Goal: Communication & Community: Answer question/provide support

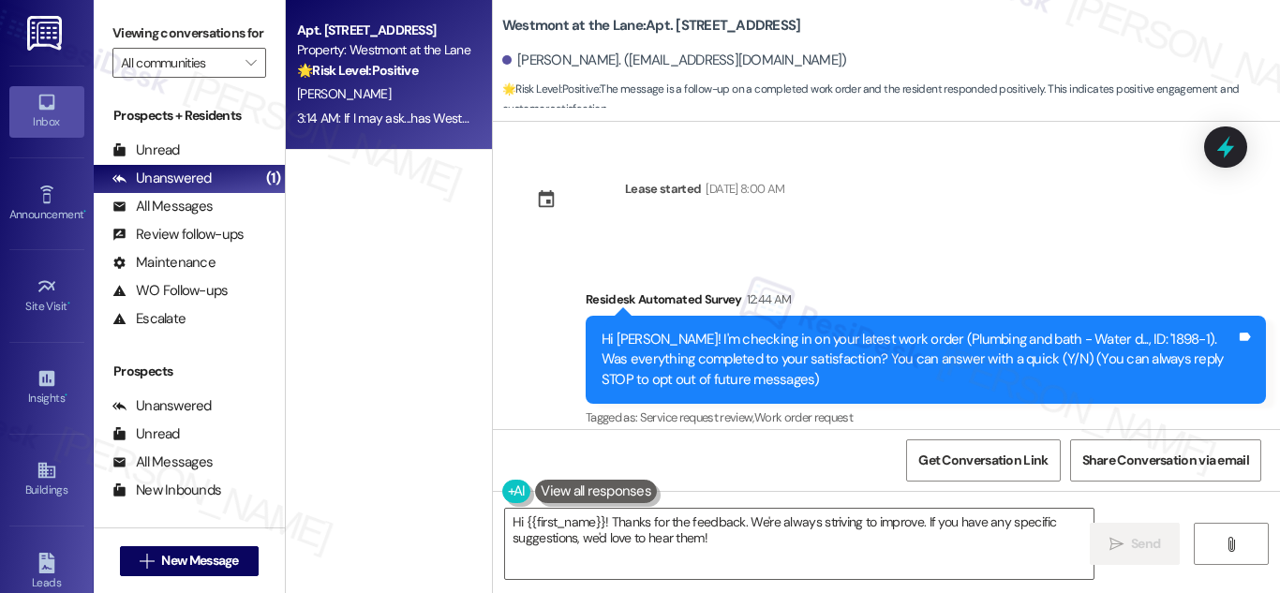
scroll to position [334, 0]
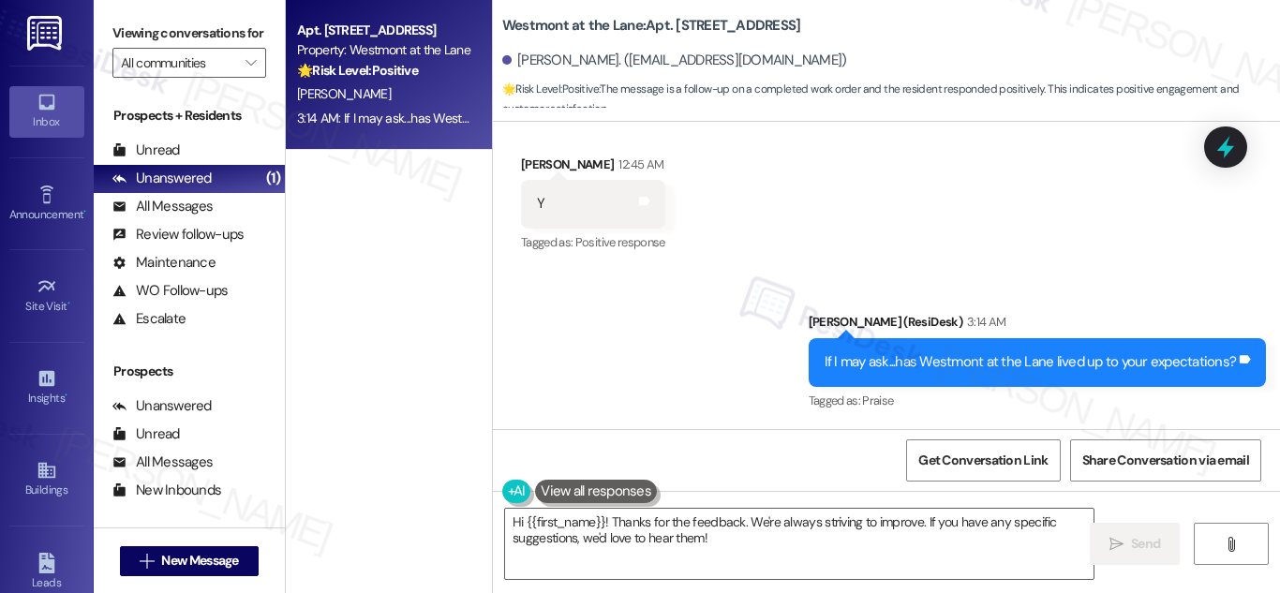
click at [728, 383] on div "Sent via SMS Sarah (ResiDesk) 3:14 AM If I may ask...has Westmont at the Lane l…" at bounding box center [886, 349] width 787 height 158
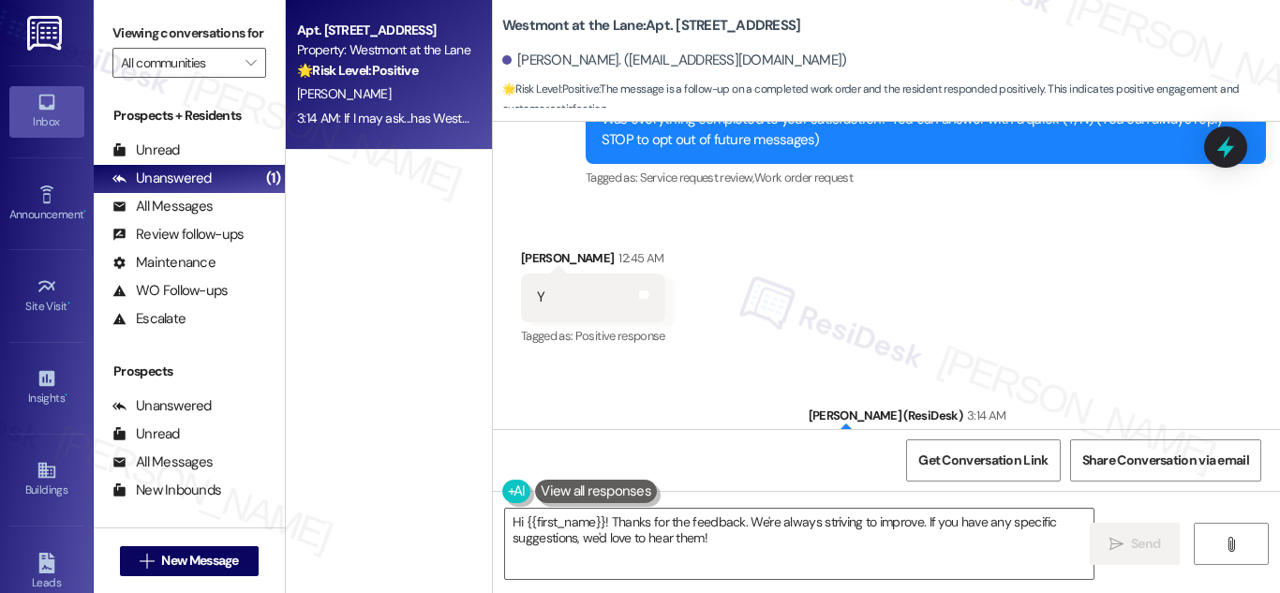
click at [358, 85] on div "N. Bongirno" at bounding box center [383, 93] width 177 height 23
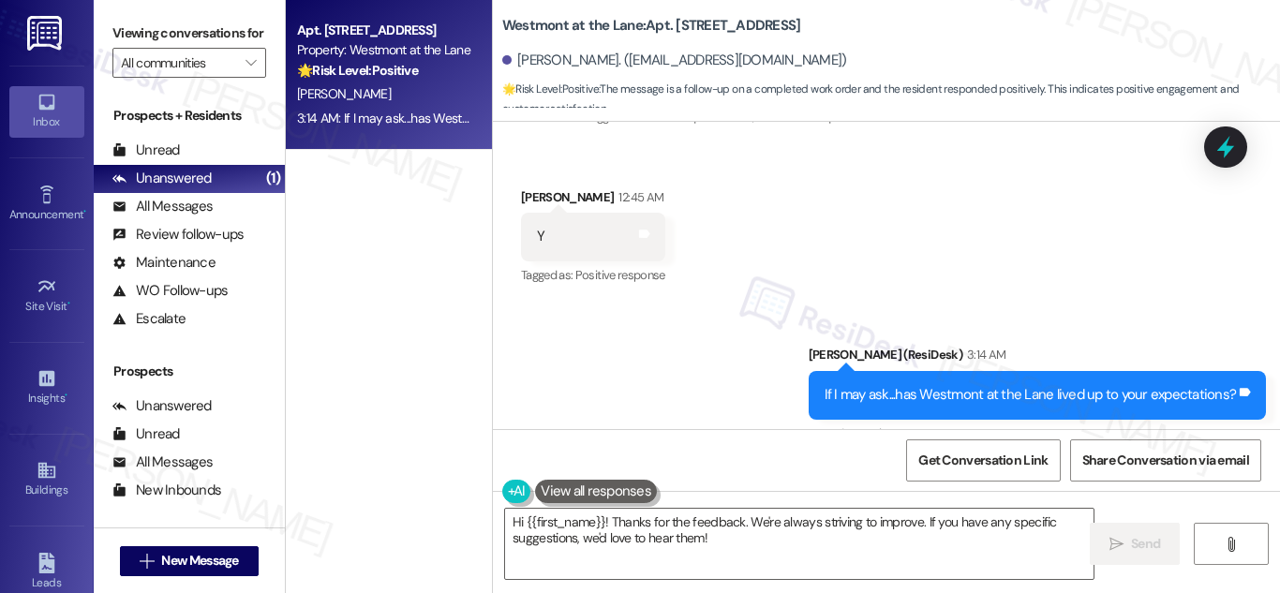
scroll to position [334, 0]
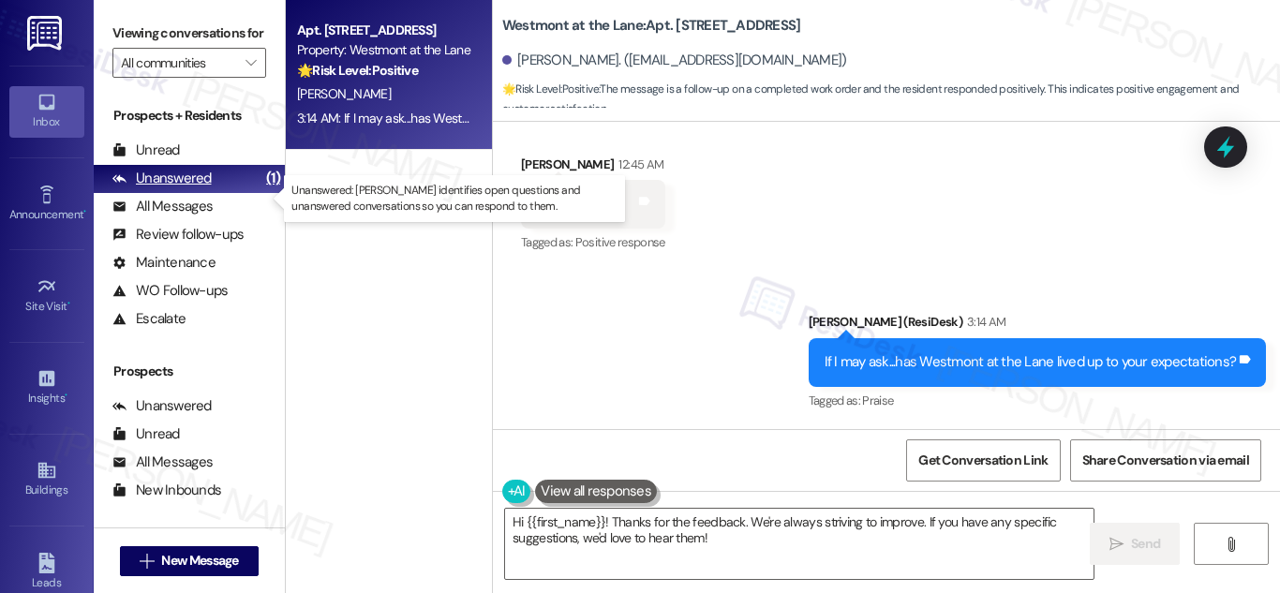
click at [184, 188] on div "Unanswered" at bounding box center [161, 179] width 99 height 20
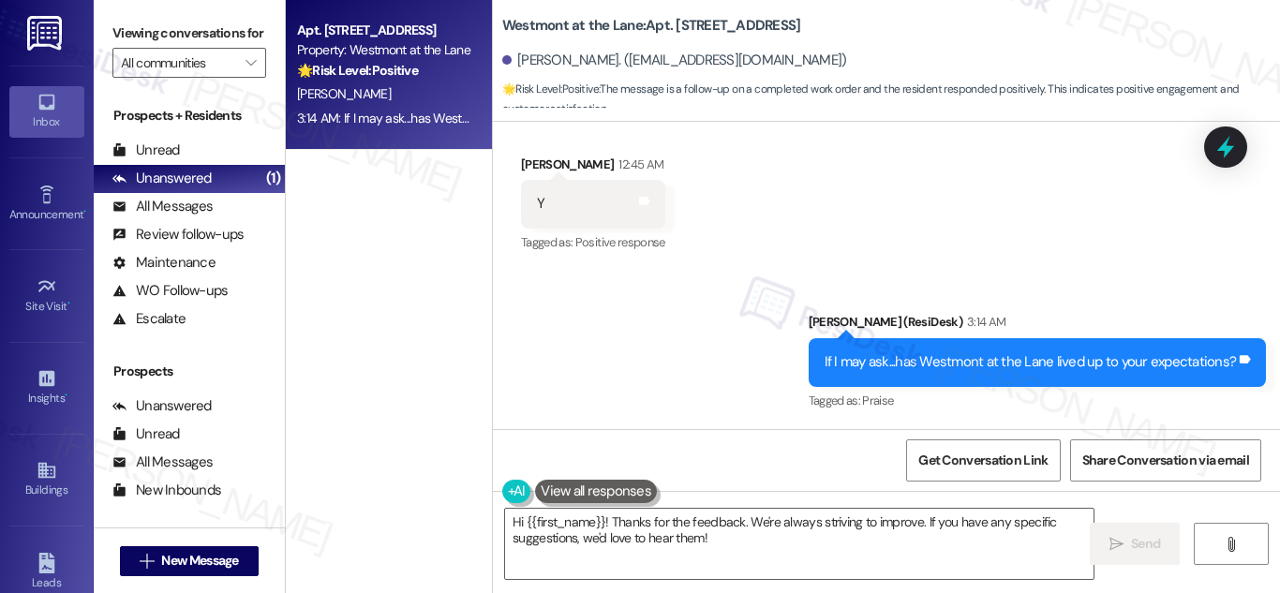
click at [369, 73] on strong "🌟 Risk Level: Positive" at bounding box center [357, 70] width 121 height 17
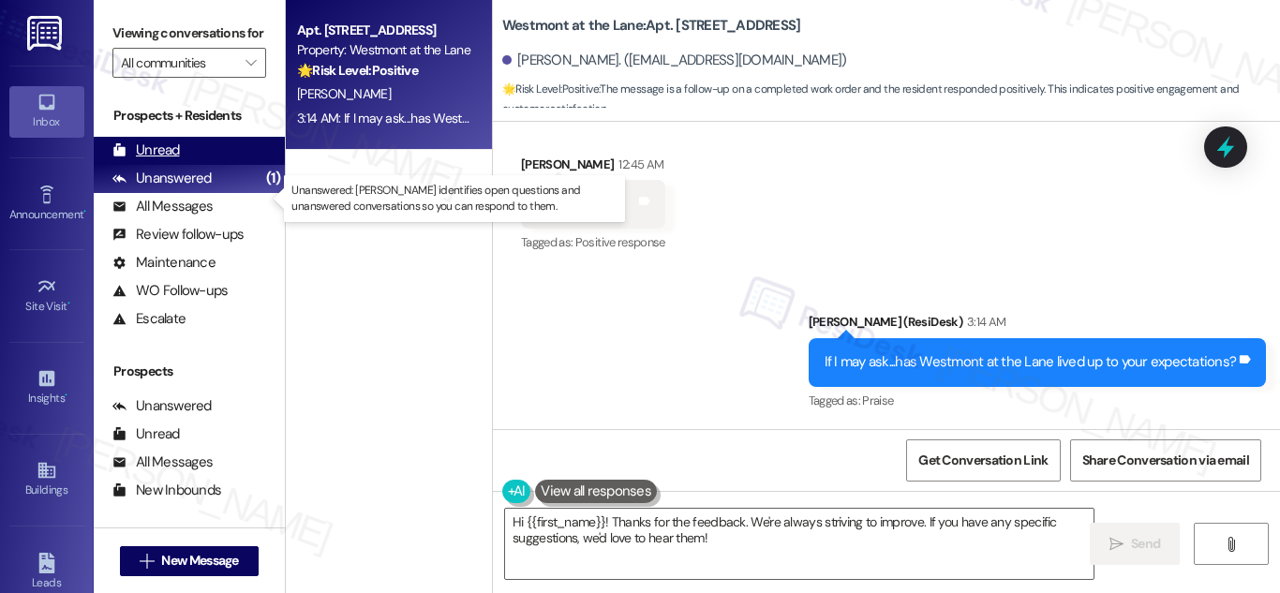
drag, startPoint x: 171, startPoint y: 191, endPoint x: 186, endPoint y: 174, distance: 23.2
click at [171, 188] on div "Unanswered" at bounding box center [161, 179] width 99 height 20
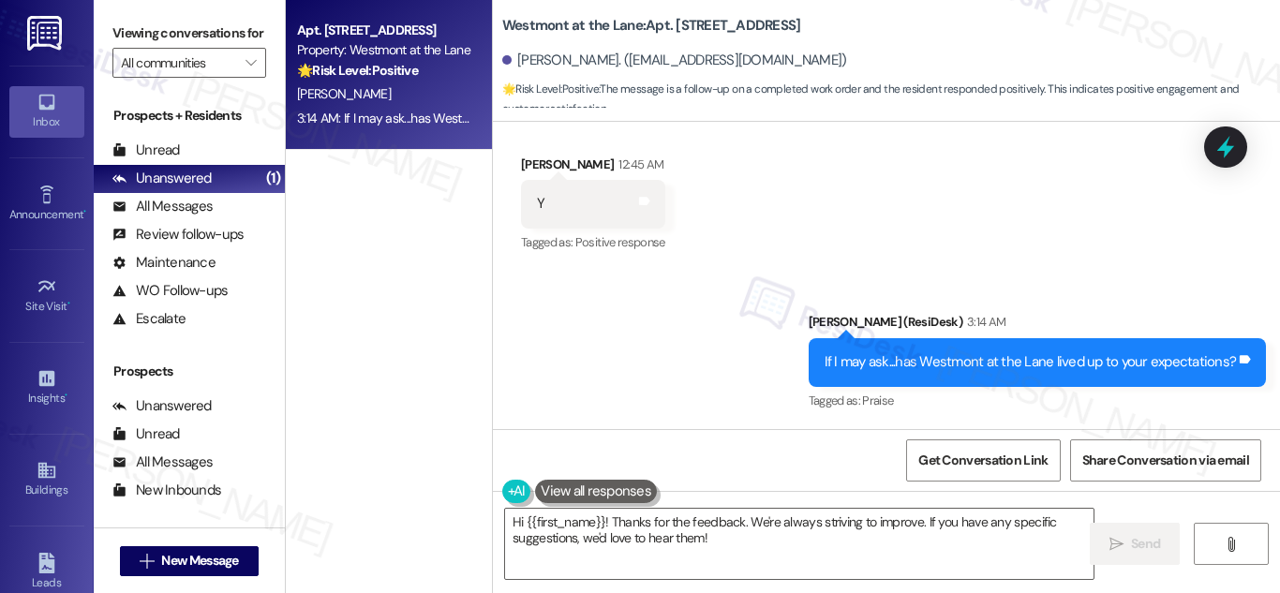
click at [392, 85] on div "N. Bongirno" at bounding box center [383, 93] width 177 height 23
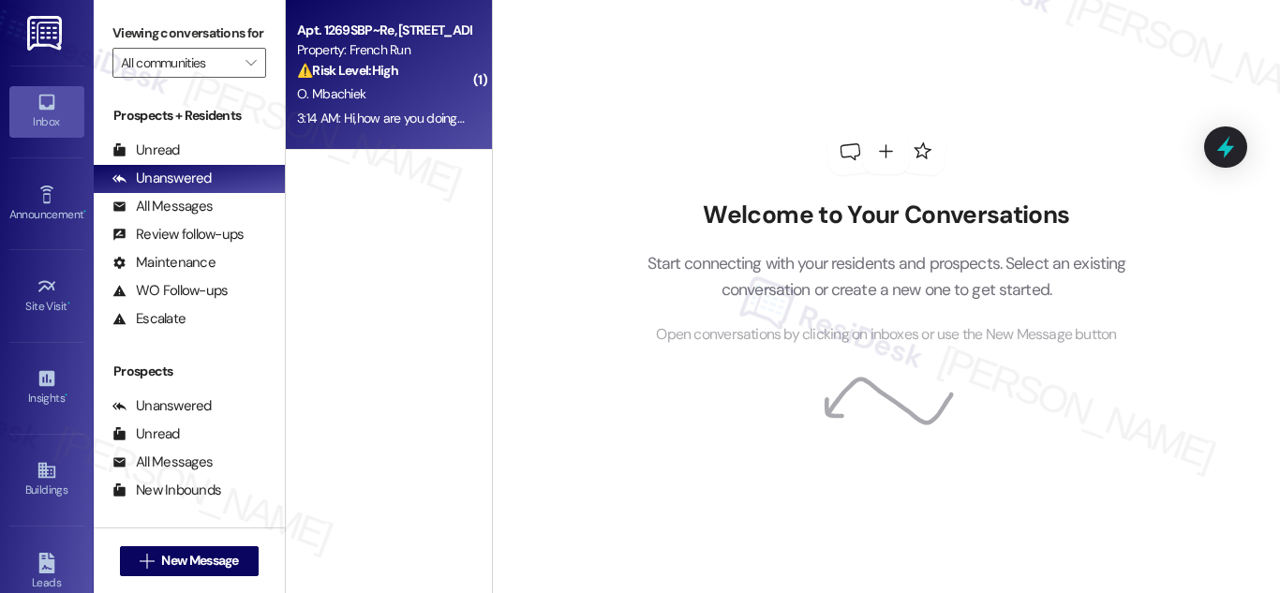
click at [318, 37] on div "Apt. 1269SBP~Re, [STREET_ADDRESS]" at bounding box center [383, 31] width 173 height 20
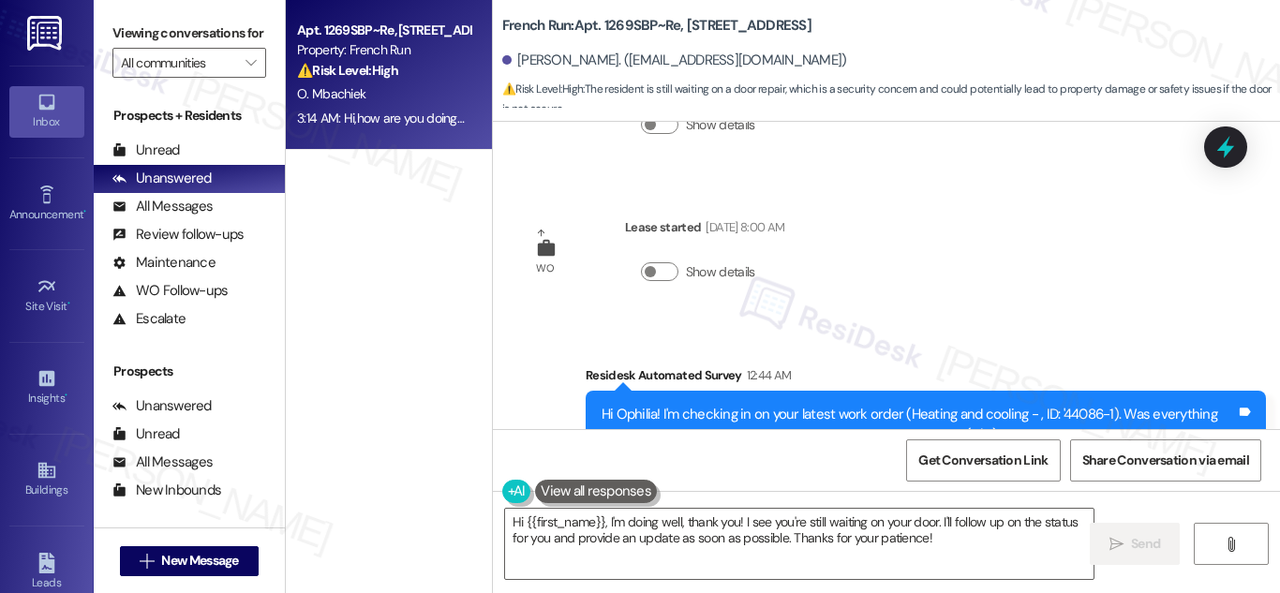
scroll to position [8222, 0]
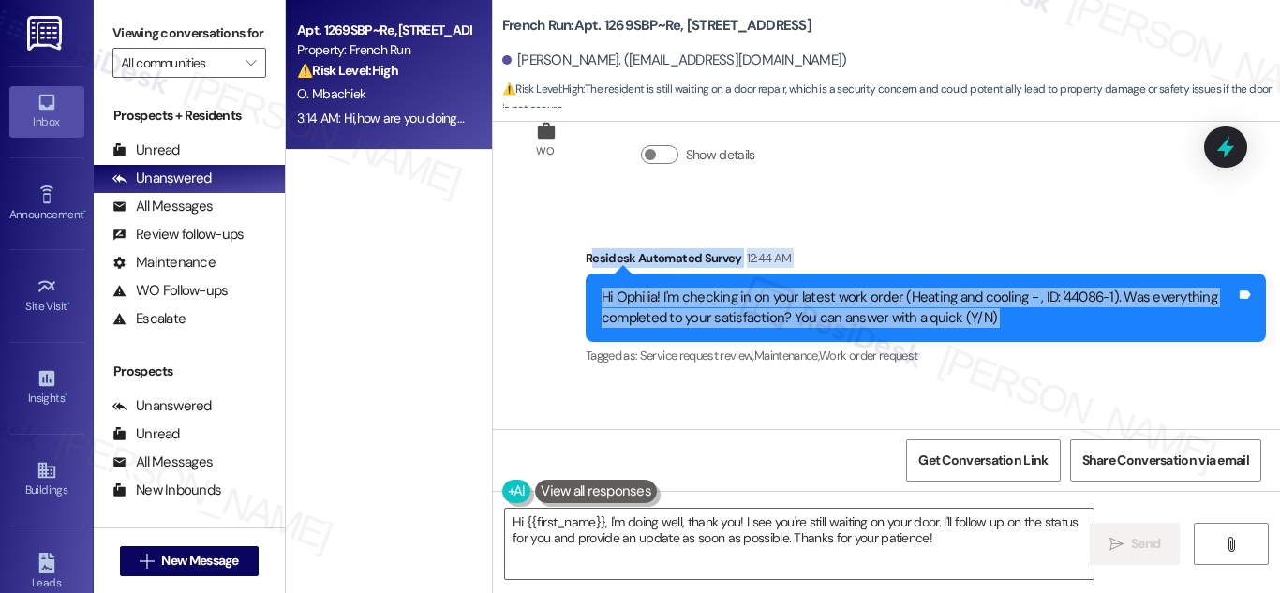
drag, startPoint x: 588, startPoint y: 232, endPoint x: 621, endPoint y: 263, distance: 45.8
click at [621, 263] on div "Residesk Automated Survey 12:44 AM Hi Ophilia! I'm checking in on your latest w…" at bounding box center [926, 309] width 680 height 122
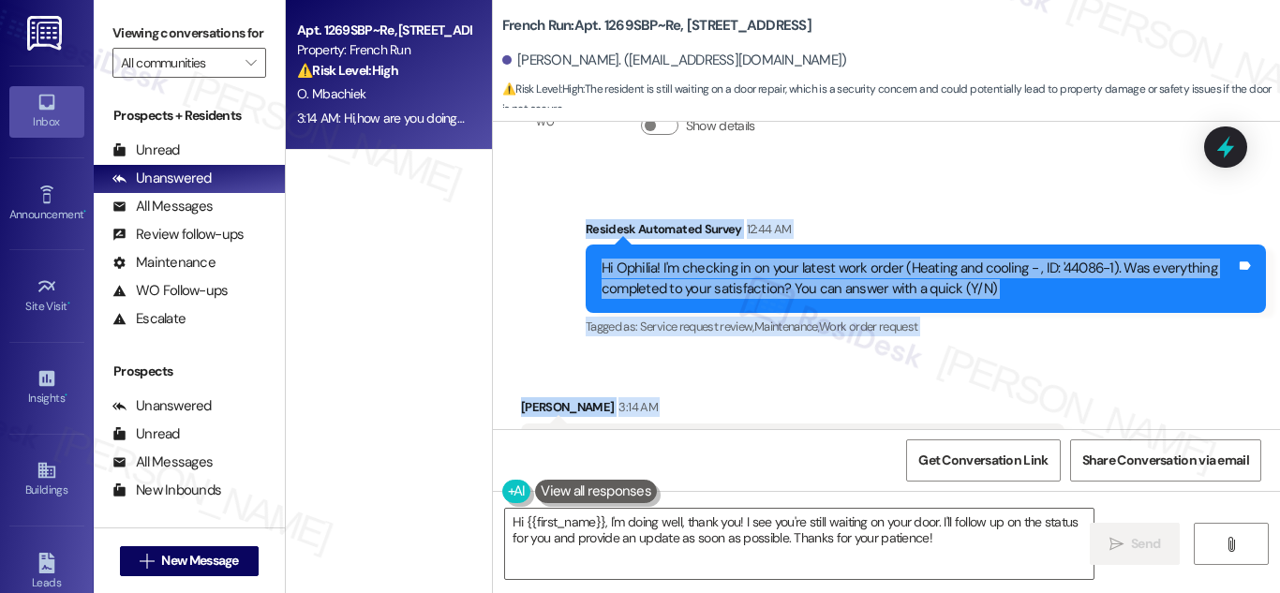
scroll to position [8316, 0]
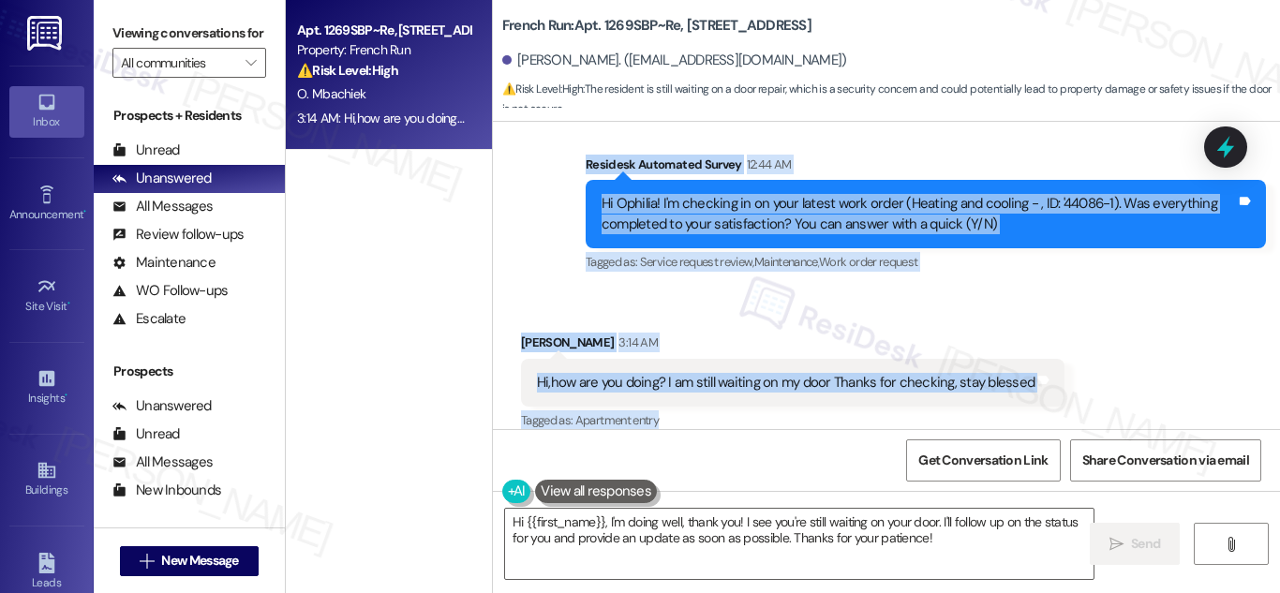
drag, startPoint x: 582, startPoint y: 233, endPoint x: 992, endPoint y: 403, distance: 444.1
click at [1003, 401] on div "WO Opened request: Plumbing an... Jun 21, 2024 at 5:48 PM Status : Complete Pri…" at bounding box center [886, 275] width 787 height 307
copy div "Residesk Automated Survey 12:44 AM Hi Ophilia! I'm checking in on your latest w…"
click at [731, 548] on textarea "Hi {{first_name}}, I'm doing well, thank you! I see you're still waiting on you…" at bounding box center [799, 544] width 589 height 70
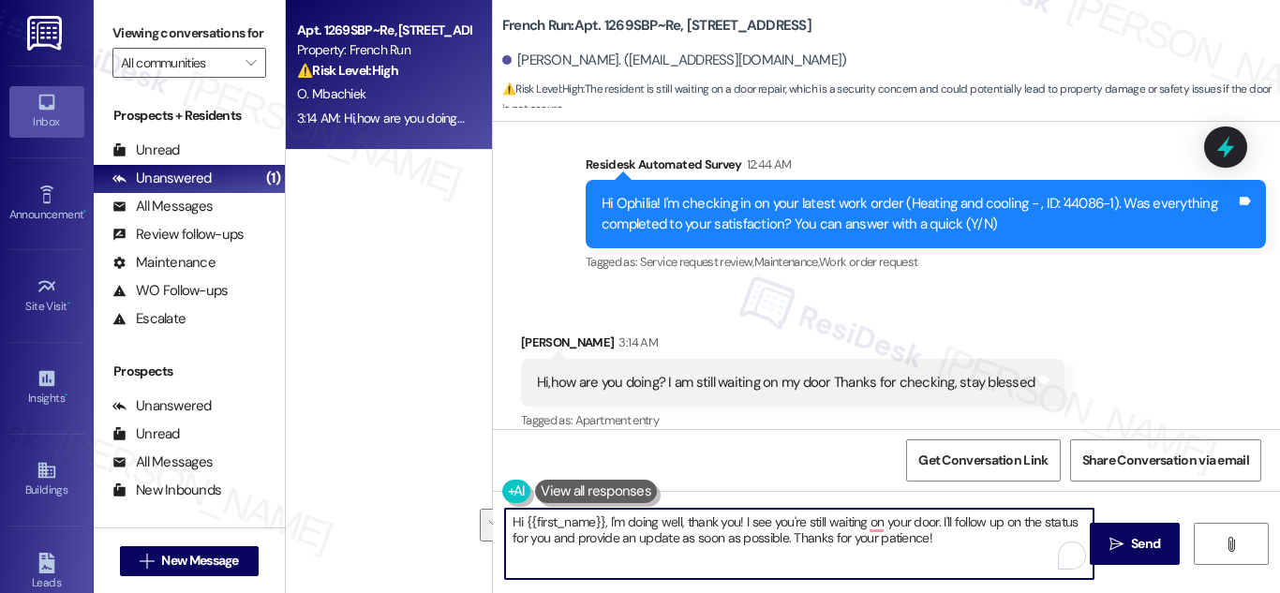
drag, startPoint x: 938, startPoint y: 519, endPoint x: 783, endPoint y: 543, distance: 156.4
click at [783, 543] on textarea "Hi {{first_name}}, I'm doing well, thank you! I see you're still waiting on you…" at bounding box center [799, 544] width 589 height 70
click at [771, 541] on textarea "Hi {{first_name}}, I'm doing well, thank you! I see you're still waiting on you…" at bounding box center [799, 544] width 589 height 70
click at [779, 540] on textarea "Hi {{first_name}}, I'm doing well, thank you! I see you're still waiting on you…" at bounding box center [799, 544] width 589 height 70
click at [785, 542] on textarea "Hi {{first_name}}, I'm doing well, thank you! I see you're still waiting on you…" at bounding box center [799, 544] width 589 height 70
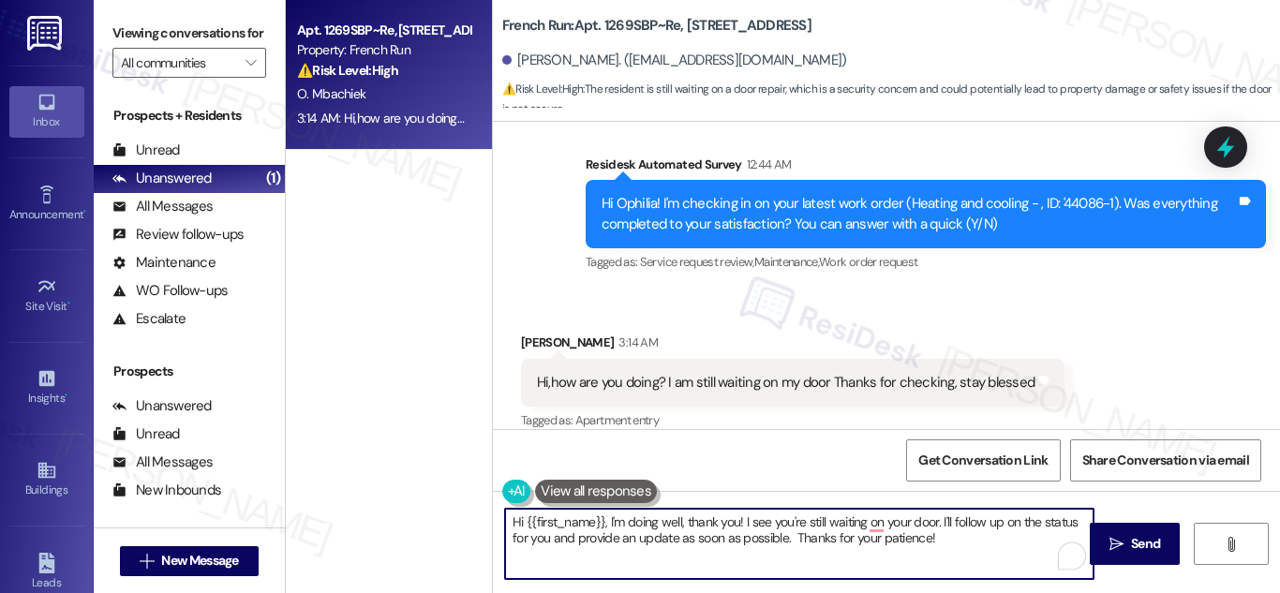
paste textarea "Just to clarify—are you still waiting on a new door to be installed, or is ther…"
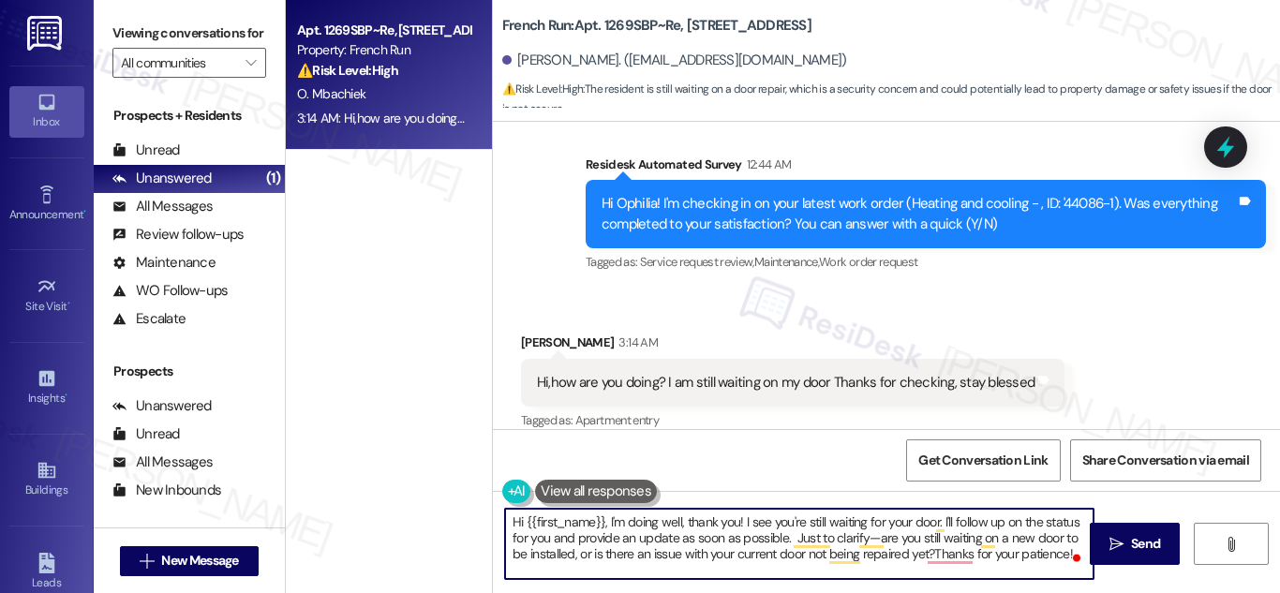
click at [703, 543] on textarea "Hi {{first_name}}, I'm doing well, thank you! I see you're still waiting for yo…" at bounding box center [799, 544] width 589 height 70
drag, startPoint x: 703, startPoint y: 543, endPoint x: 767, endPoint y: 554, distance: 64.7
click at [748, 542] on textarea "Hi {{first_name}}, I'm doing well, thank you! I see you're still waiting for yo…" at bounding box center [799, 544] width 589 height 70
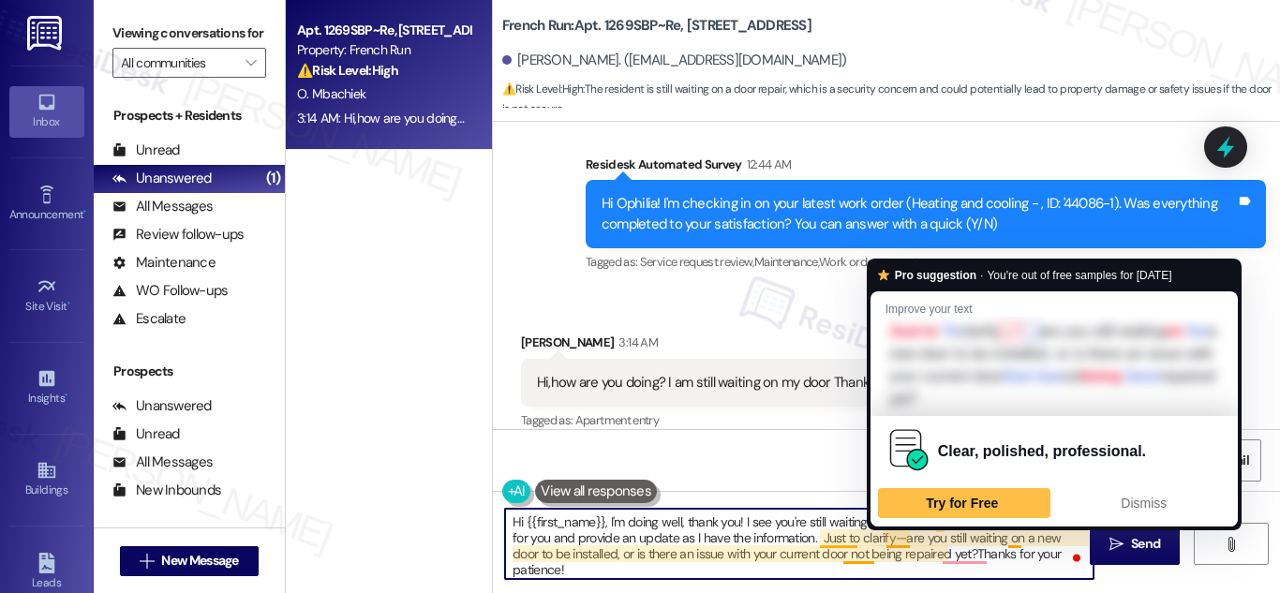
click at [902, 539] on textarea "Hi {{first_name}}, I'm doing well, thank you! I see you're still waiting for yo…" at bounding box center [799, 544] width 589 height 70
click at [900, 540] on textarea "Hi {{first_name}}, I'm doing well, thank you! I see you're still waiting for yo…" at bounding box center [799, 544] width 589 height 70
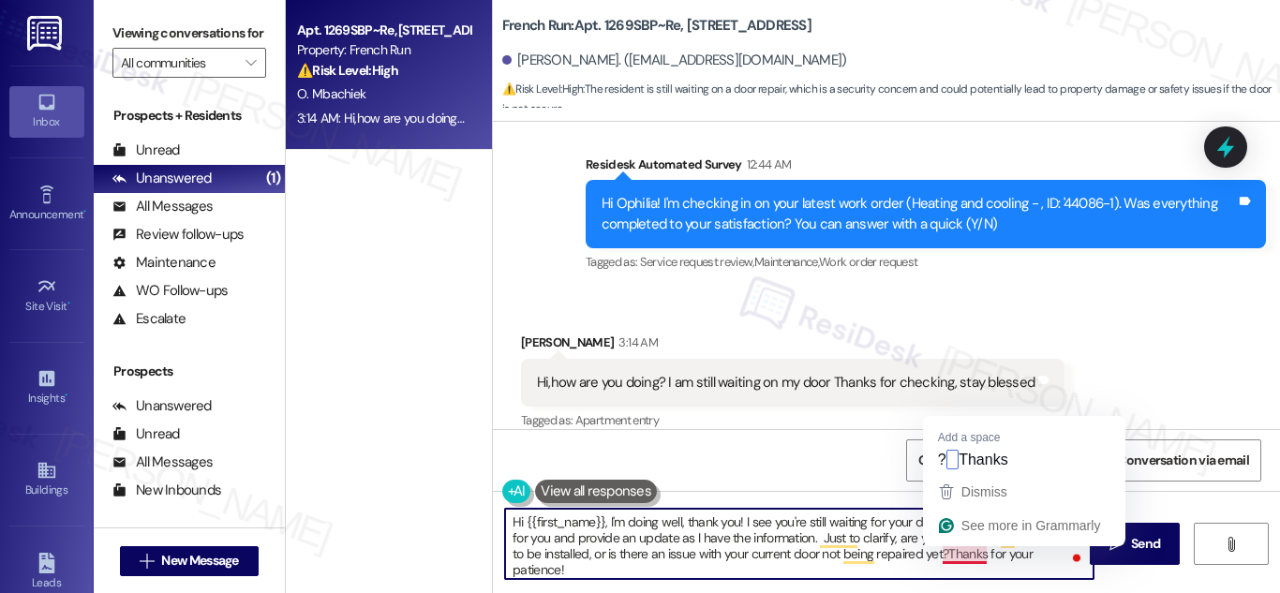
click at [971, 555] on textarea "Hi {{first_name}}, I'm doing well, thank you! I see you're still waiting for yo…" at bounding box center [799, 544] width 589 height 70
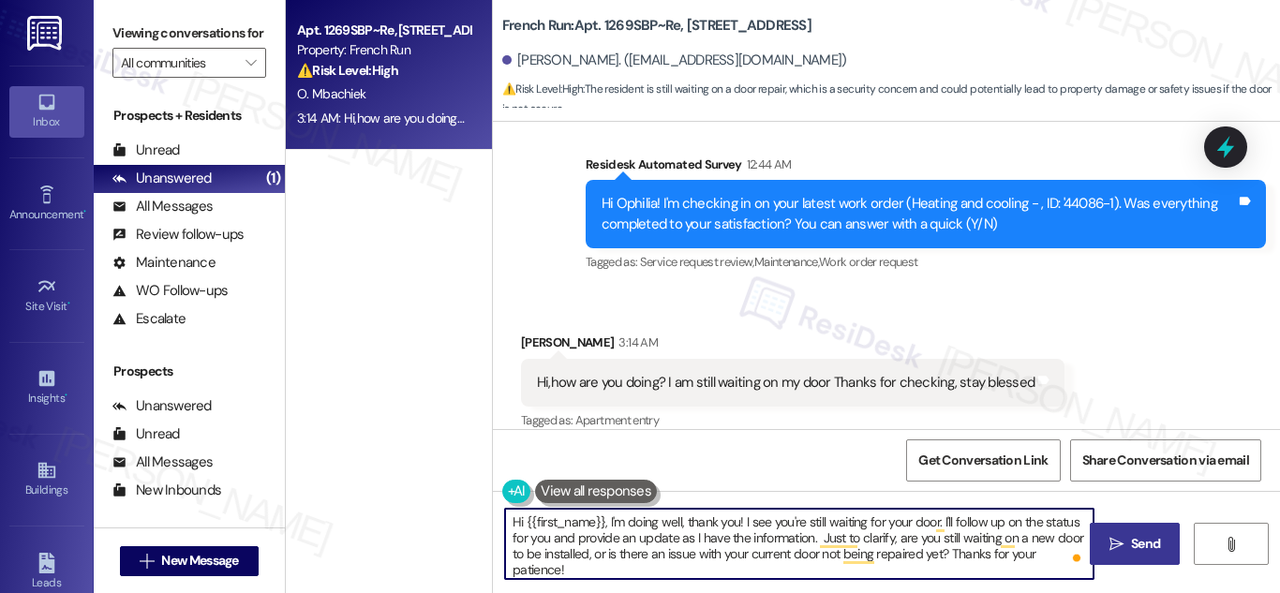
type textarea "Hi {{first_name}}, I'm doing well, thank you! I see you're still waiting for yo…"
click at [1148, 544] on span "Send" at bounding box center [1145, 544] width 29 height 20
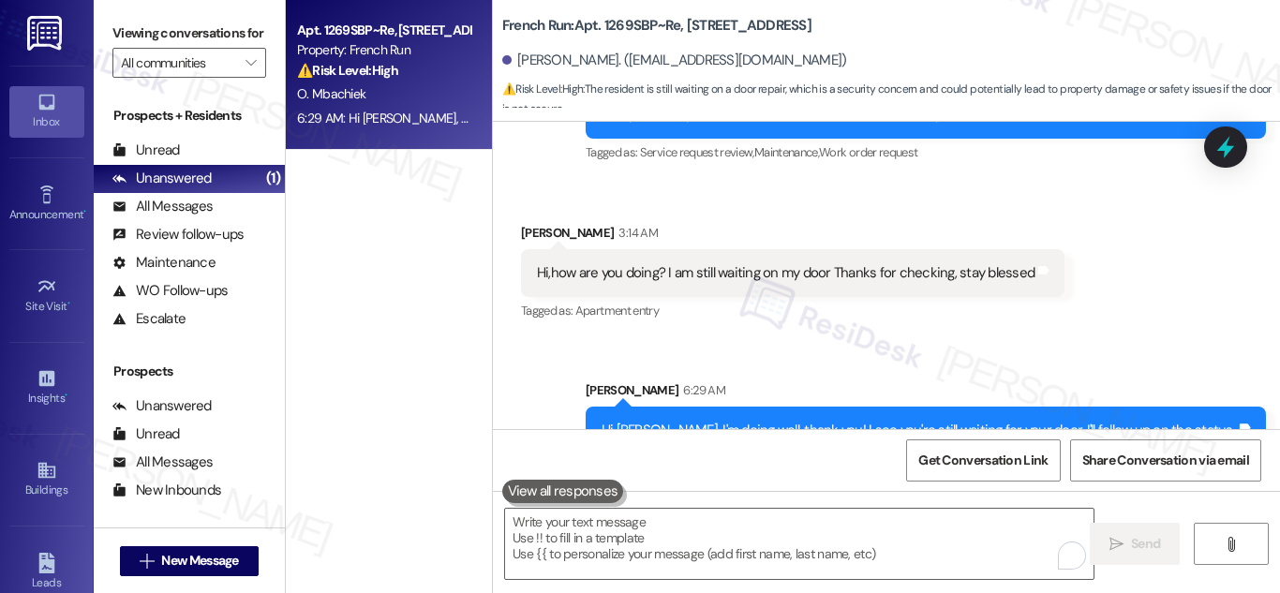
scroll to position [8393, 0]
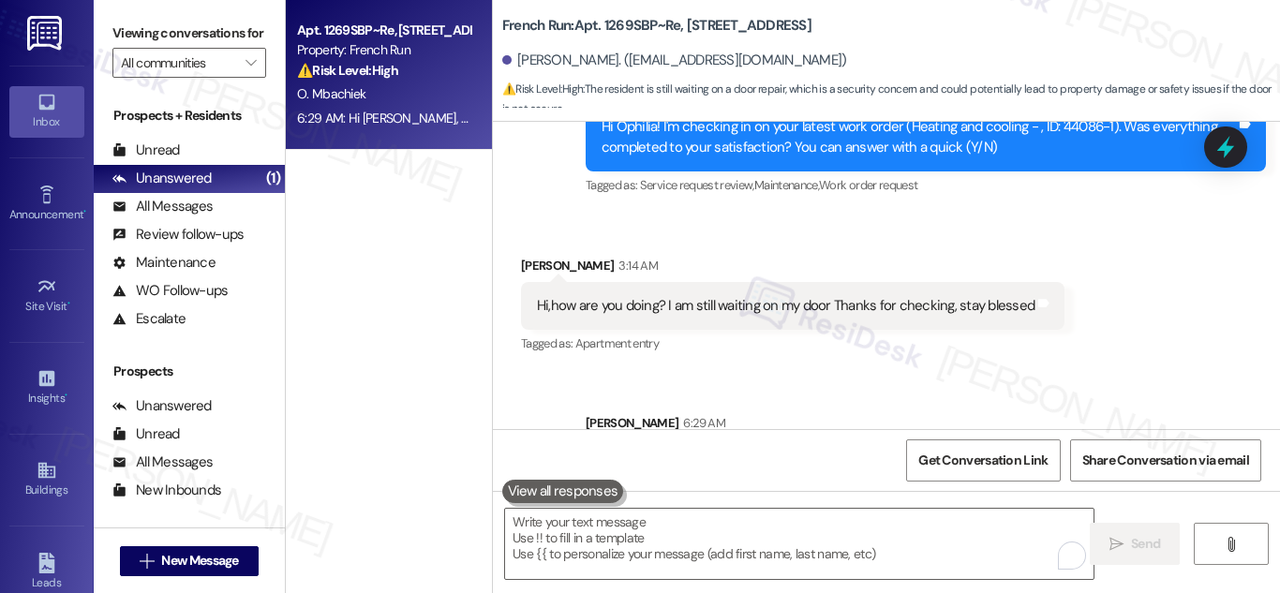
click at [396, 80] on div "⚠️ Risk Level: High The resident is still waiting on a door repair, which is a …" at bounding box center [383, 71] width 173 height 20
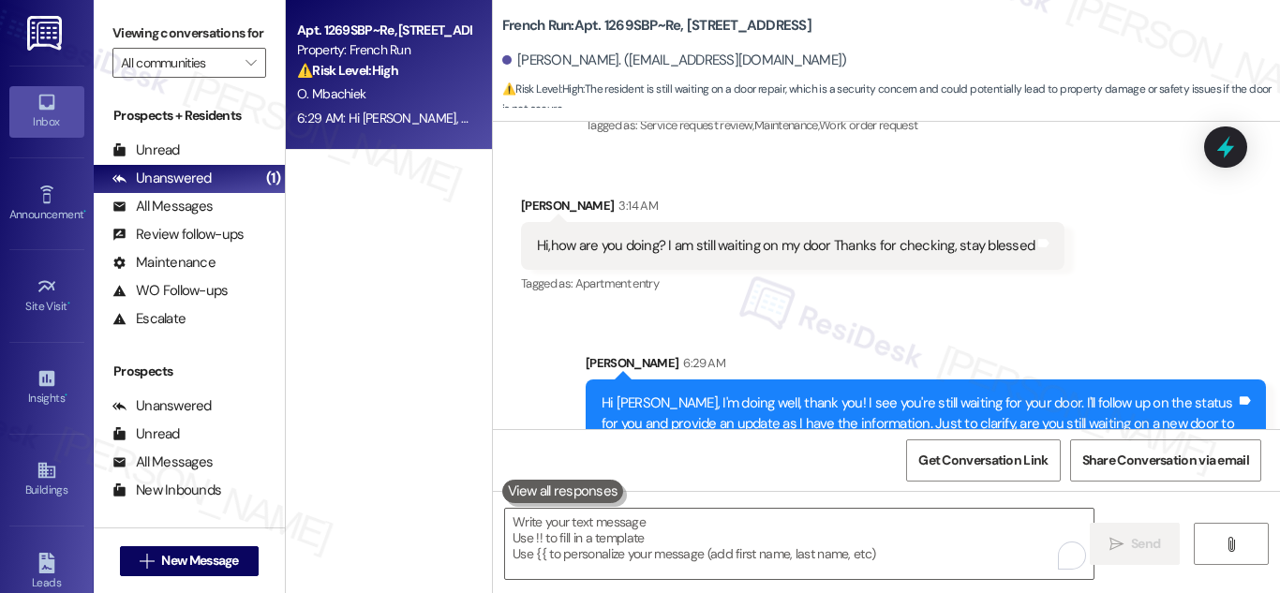
scroll to position [8487, 0]
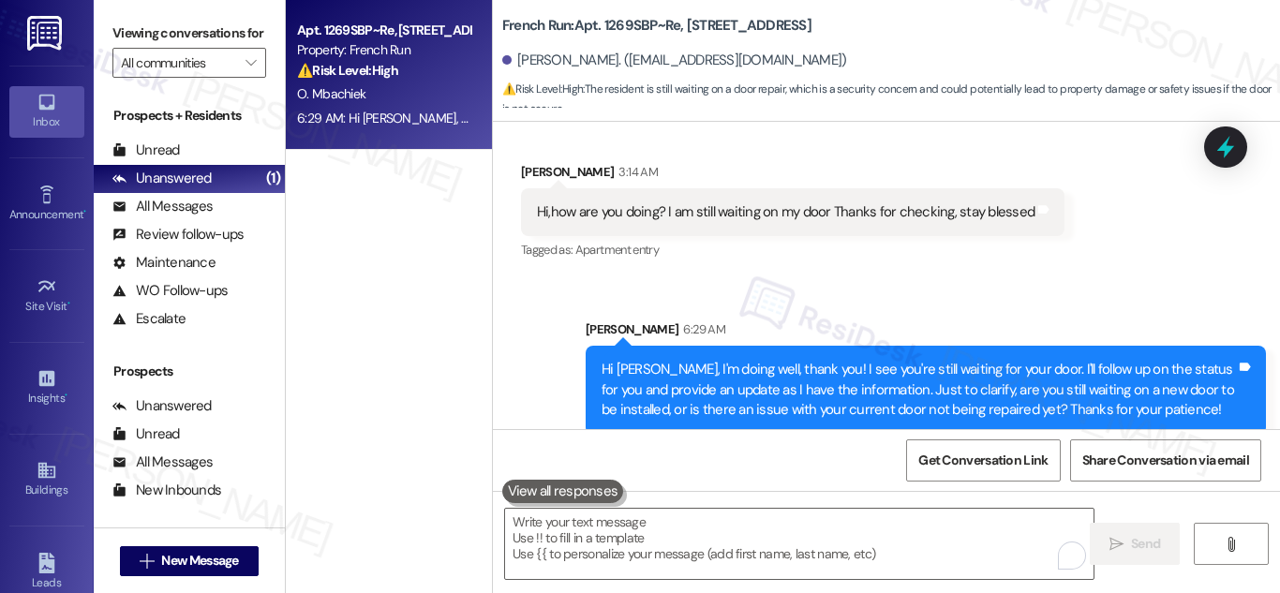
click at [396, 41] on div "Property: French Run" at bounding box center [383, 50] width 173 height 20
click at [332, 23] on div "Apt. 1269SBP~Re, 6801 Bordeaux Court" at bounding box center [383, 31] width 173 height 20
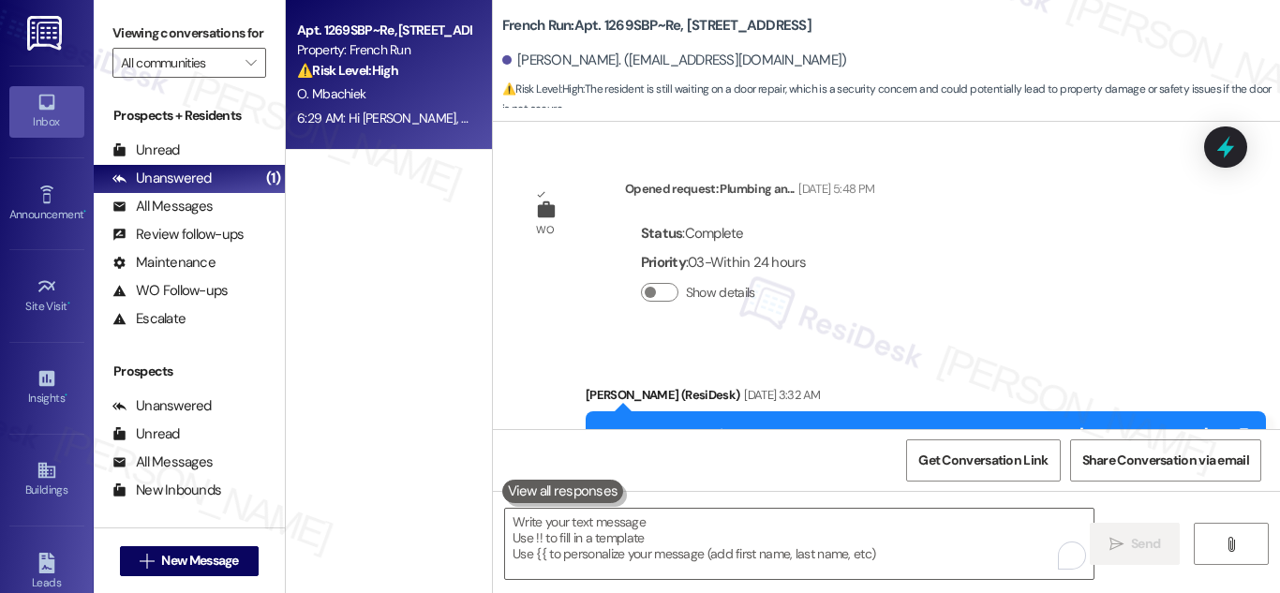
scroll to position [8487, 0]
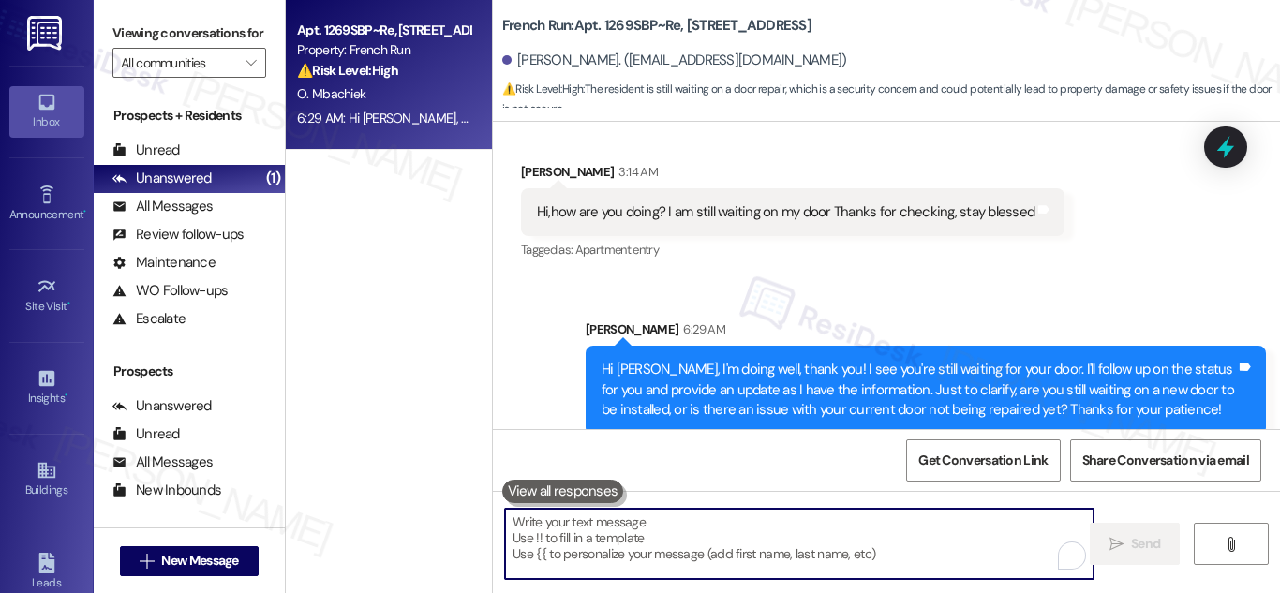
click at [761, 526] on textarea "To enrich screen reader interactions, please activate Accessibility in Grammarl…" at bounding box center [799, 544] width 589 height 70
click at [707, 551] on textarea "To enrich screen reader interactions, please activate Accessibility in Grammarl…" at bounding box center [799, 544] width 589 height 70
click at [918, 565] on textarea "To enrich screen reader interactions, please activate Accessibility in Grammarl…" at bounding box center [799, 544] width 589 height 70
click at [748, 553] on textarea "To enrich screen reader interactions, please activate Accessibility in Grammarl…" at bounding box center [799, 544] width 589 height 70
click at [387, 333] on div "Apt. 1269SBP~Re, 6801 Bordeaux Court Property: French Run ⚠️ Risk Level: High T…" at bounding box center [389, 230] width 206 height 460
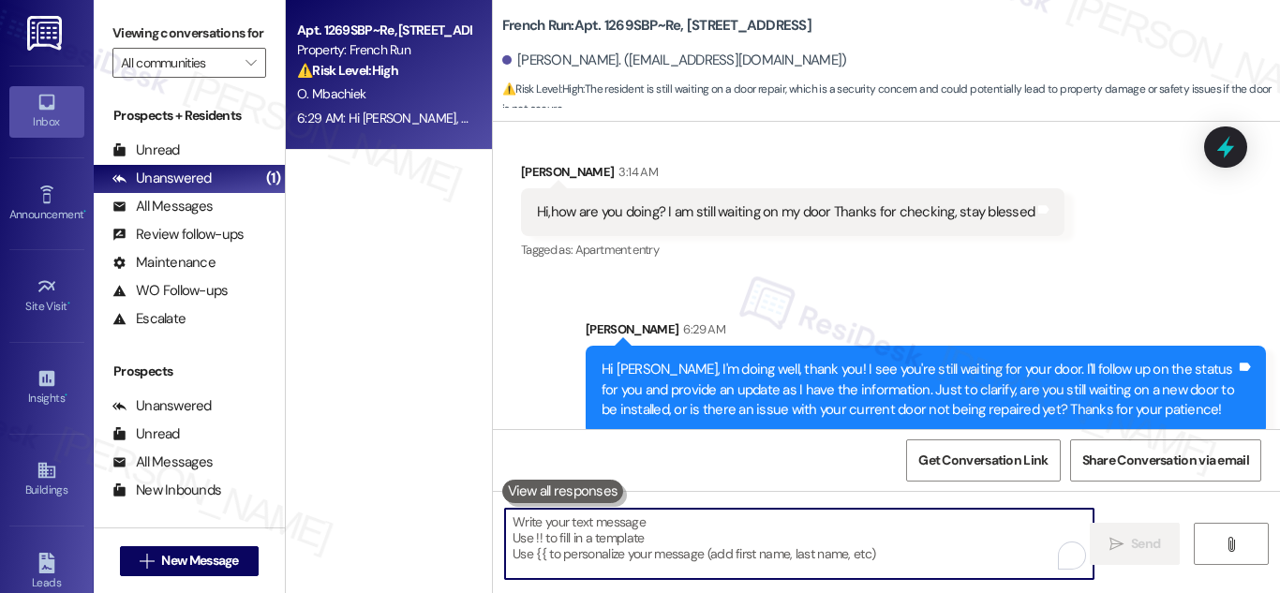
click at [694, 553] on textarea "To enrich screen reader interactions, please activate Accessibility in Grammarl…" at bounding box center [799, 544] width 589 height 70
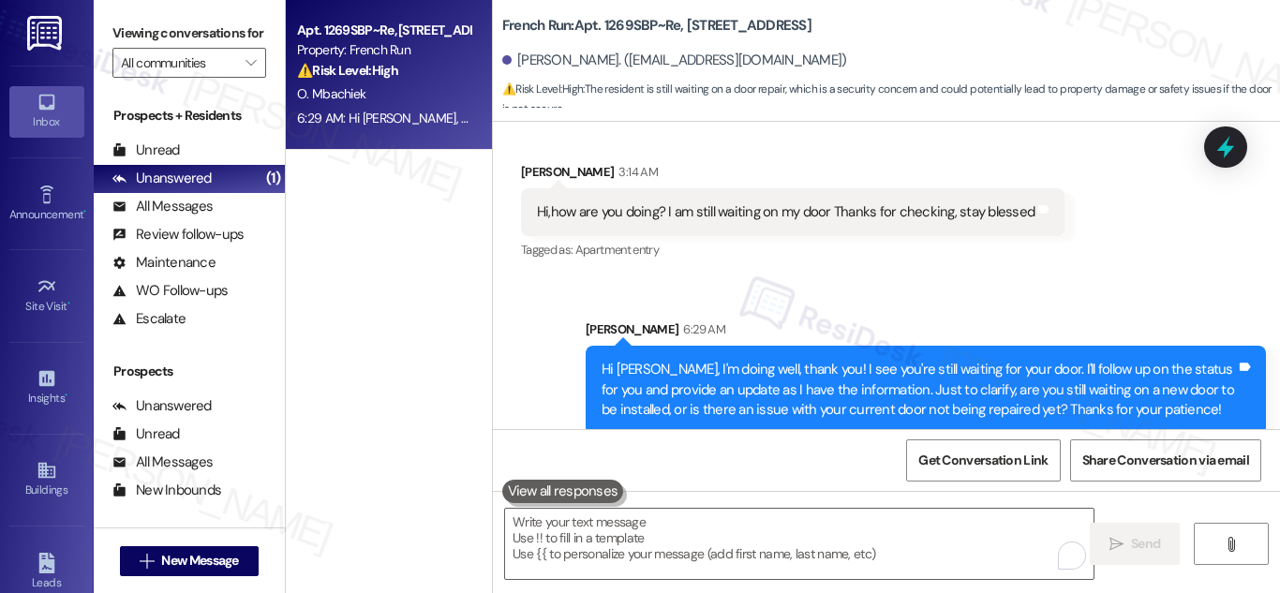
click at [423, 347] on div "Apt. 1269SBP~Re, 6801 Bordeaux Court Property: French Run ⚠️ Risk Level: High T…" at bounding box center [389, 230] width 206 height 460
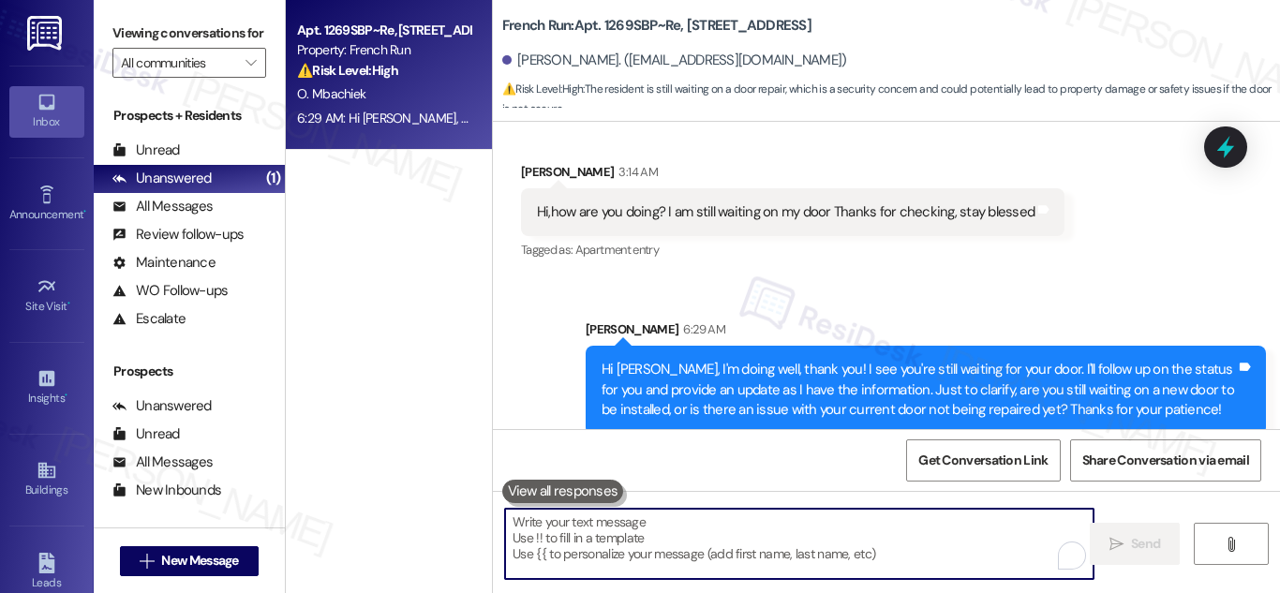
click at [897, 536] on textarea "To enrich screen reader interactions, please activate Accessibility in Grammarl…" at bounding box center [799, 544] width 589 height 70
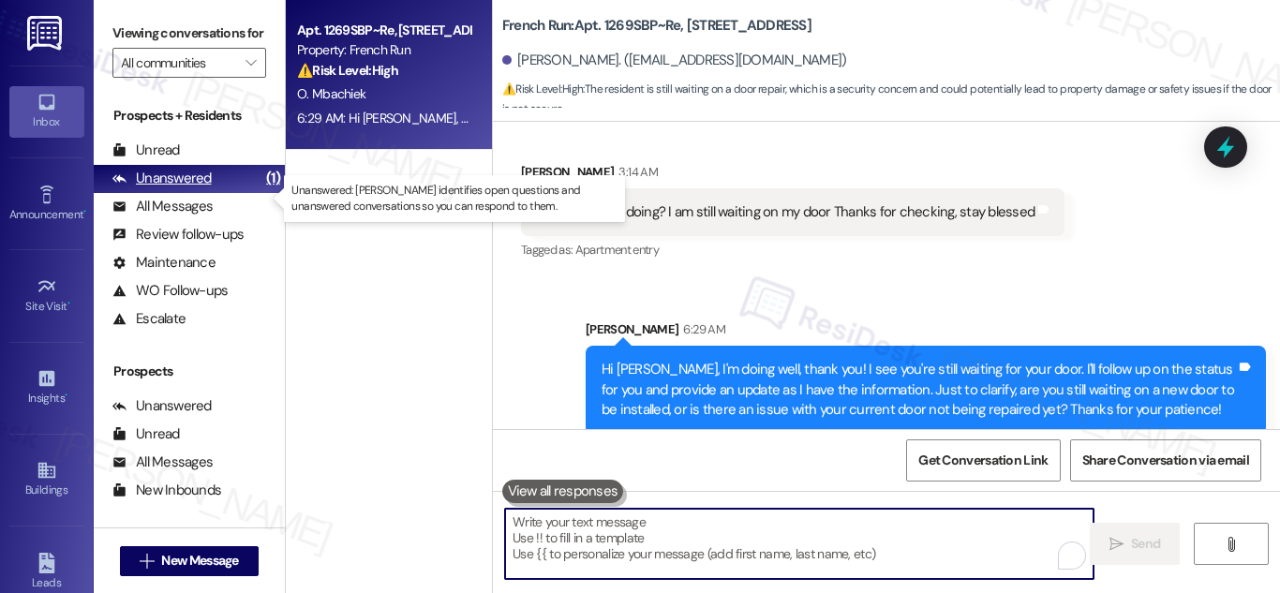
click at [182, 188] on div "Unanswered" at bounding box center [161, 179] width 99 height 20
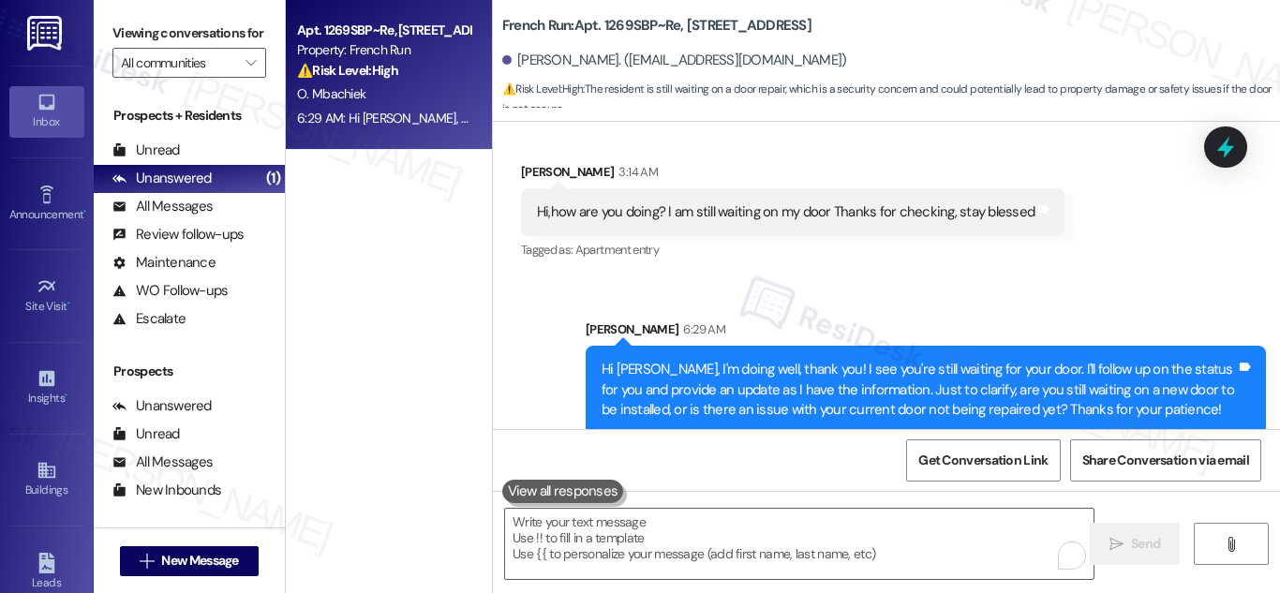
click at [320, 45] on div "Property: French Run" at bounding box center [383, 50] width 173 height 20
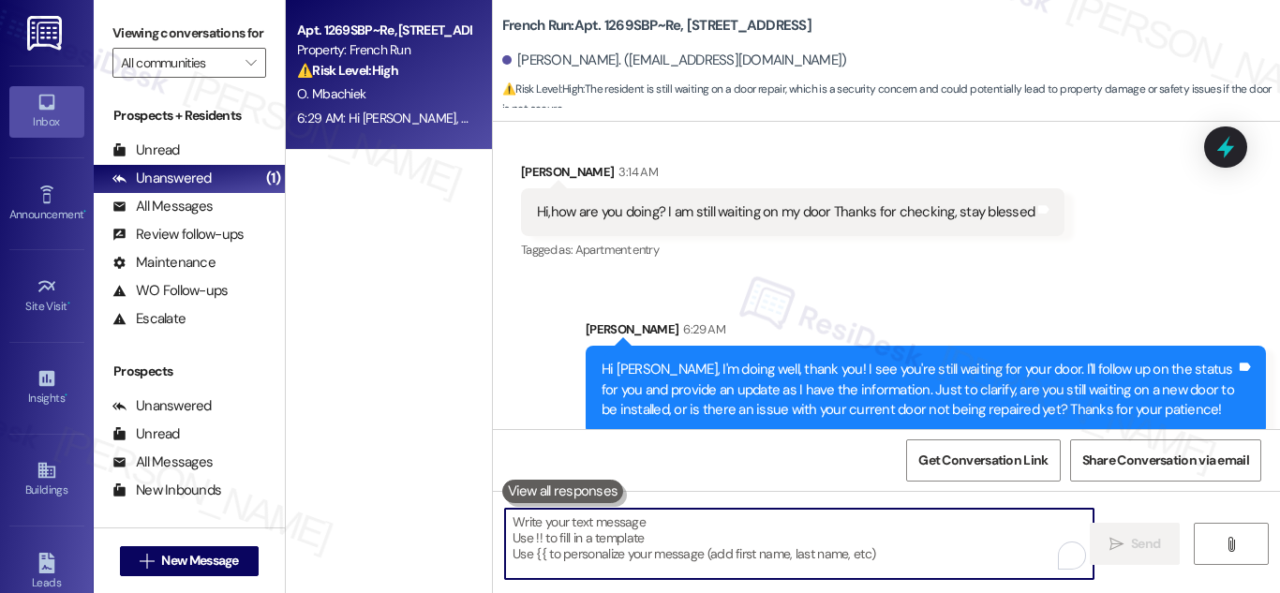
click at [651, 540] on textarea "To enrich screen reader interactions, please activate Accessibility in Grammarl…" at bounding box center [799, 544] width 589 height 70
click at [907, 558] on textarea "To enrich screen reader interactions, please activate Accessibility in Grammarl…" at bounding box center [799, 544] width 589 height 70
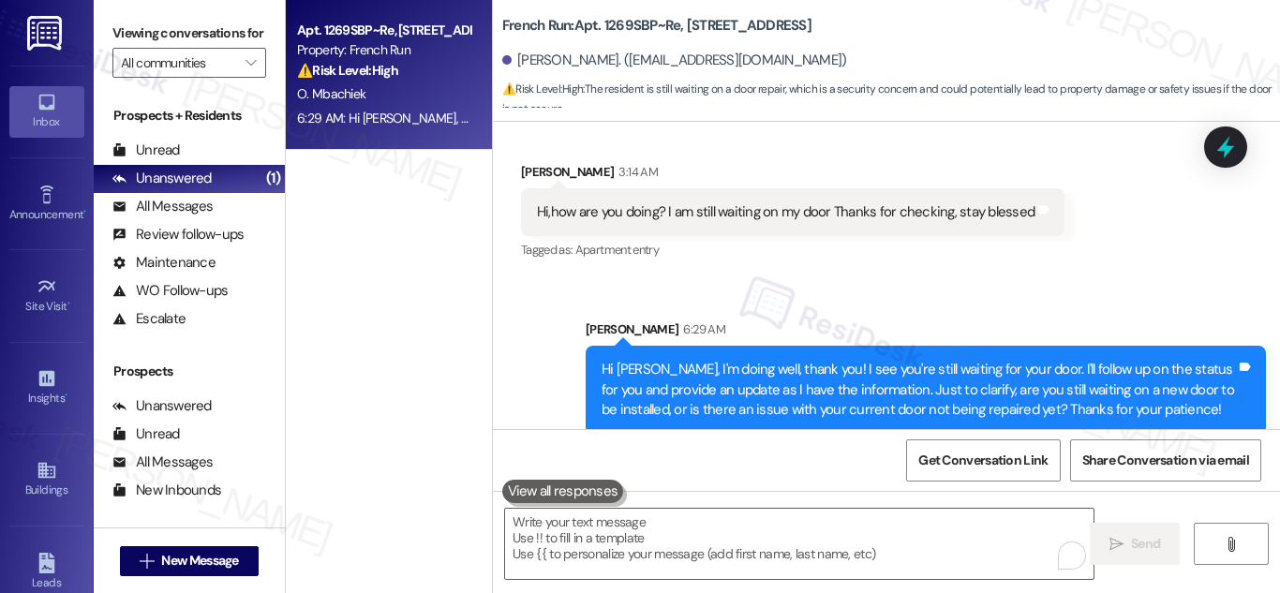
click at [367, 73] on strong "⚠️ Risk Level: High" at bounding box center [347, 70] width 101 height 17
click at [395, 227] on div "Apt. 1269SBP~Re, 6801 Bordeaux Court Property: French Run ⚠️ Risk Level: High T…" at bounding box center [389, 230] width 206 height 460
click at [404, 231] on div "Apt. 1269SBP~Re, 6801 Bordeaux Court Property: French Run ⚠️ Risk Level: High T…" at bounding box center [389, 230] width 206 height 460
click at [395, 68] on strong "⚠️ Risk Level: High" at bounding box center [347, 70] width 101 height 17
click at [425, 231] on div "Apt. 1269SBP~Re, 6801 Bordeaux Court Property: French Run ⚠️ Risk Level: High T…" at bounding box center [389, 230] width 206 height 460
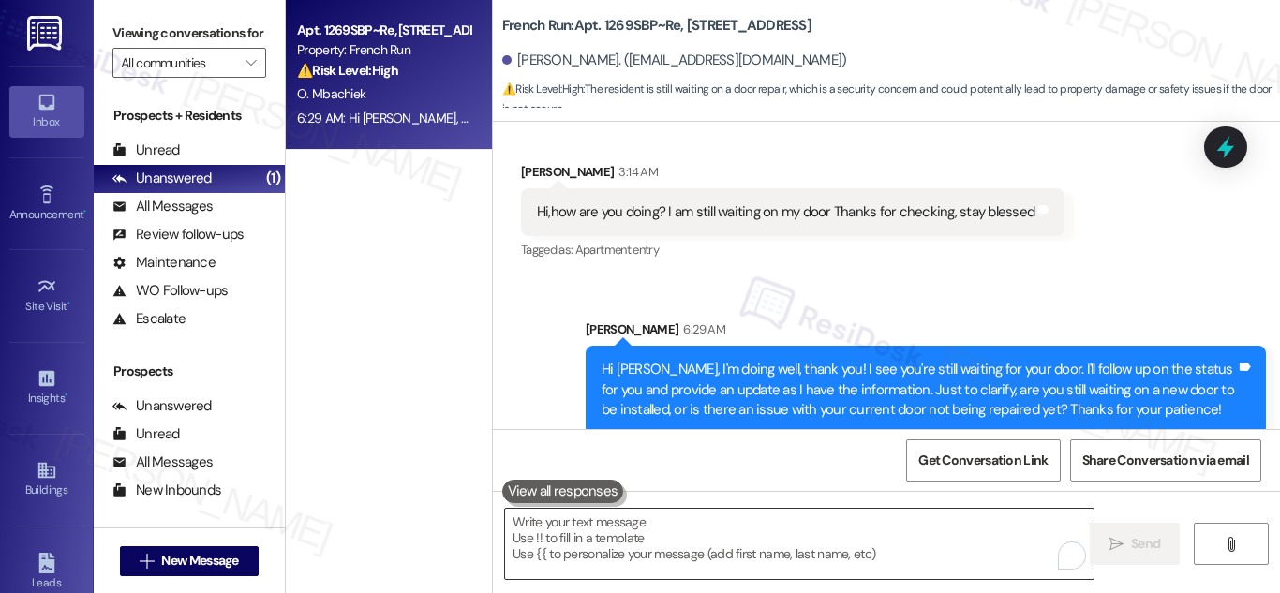
drag, startPoint x: 664, startPoint y: 546, endPoint x: 663, endPoint y: 527, distance: 19.8
click at [664, 546] on textarea "To enrich screen reader interactions, please activate Accessibility in Grammarl…" at bounding box center [799, 544] width 589 height 70
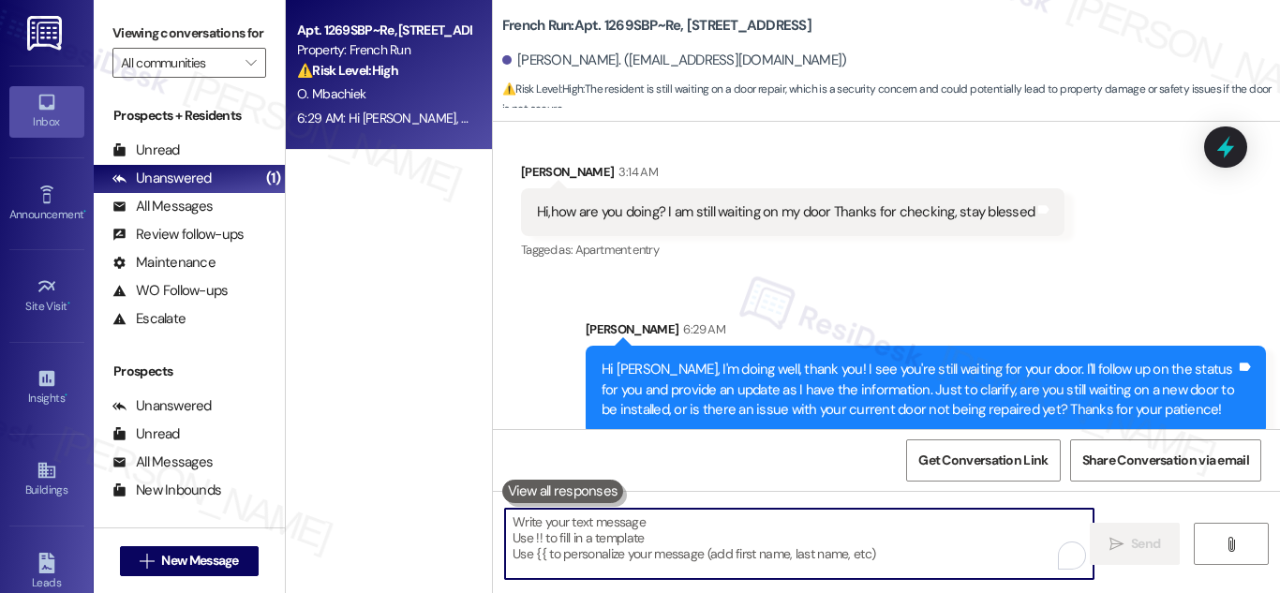
click at [421, 322] on div "Apt. 1269SBP~Re, 6801 Bordeaux Court Property: French Run ⚠️ Risk Level: High T…" at bounding box center [389, 230] width 206 height 460
